Goal: Information Seeking & Learning: Understand process/instructions

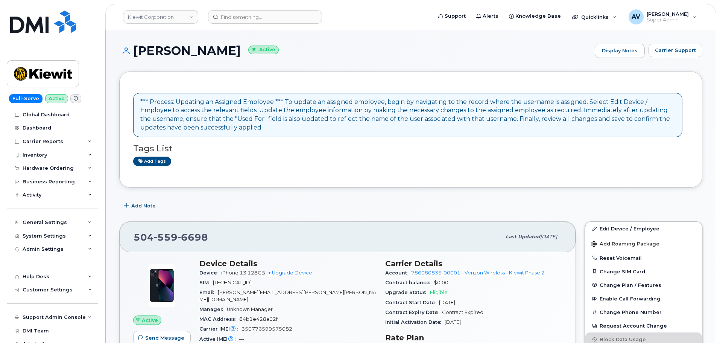
click at [263, 104] on div "*** Process: Updating an Assigned Employee *** To update an assigned employee, …" at bounding box center [407, 115] width 535 height 34
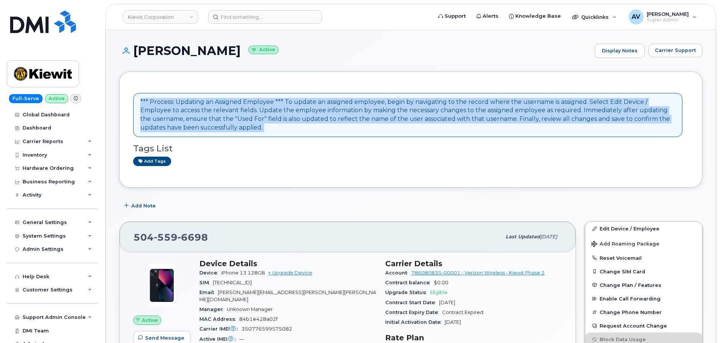
click at [263, 104] on div "*** Process: Updating an Assigned Employee *** To update an assigned employee, …" at bounding box center [407, 115] width 535 height 34
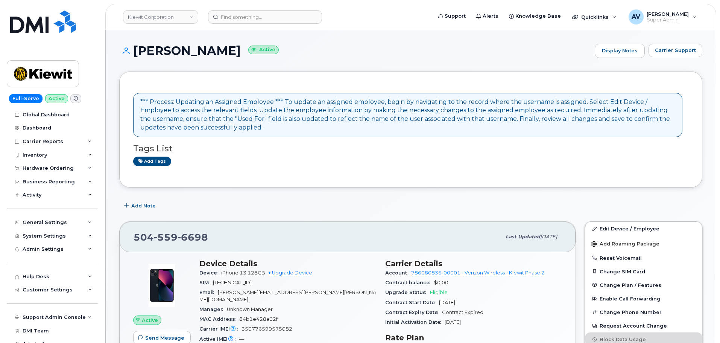
click at [322, 146] on h3 "Tags List" at bounding box center [411, 148] width 556 height 9
